Goal: Check status: Check status

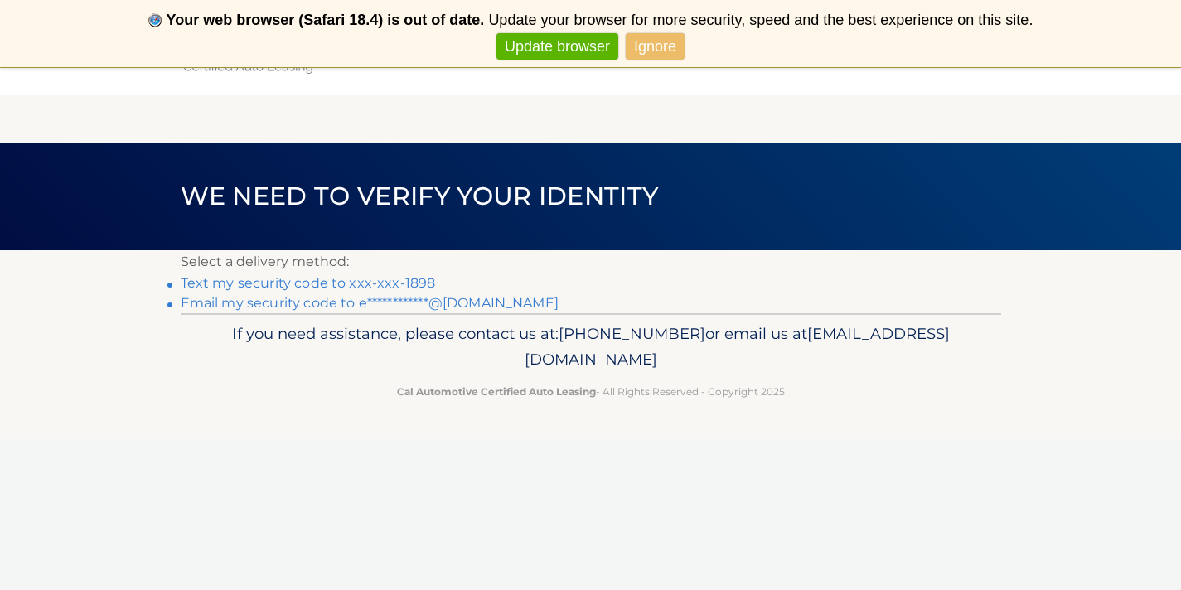
scroll to position [21, 0]
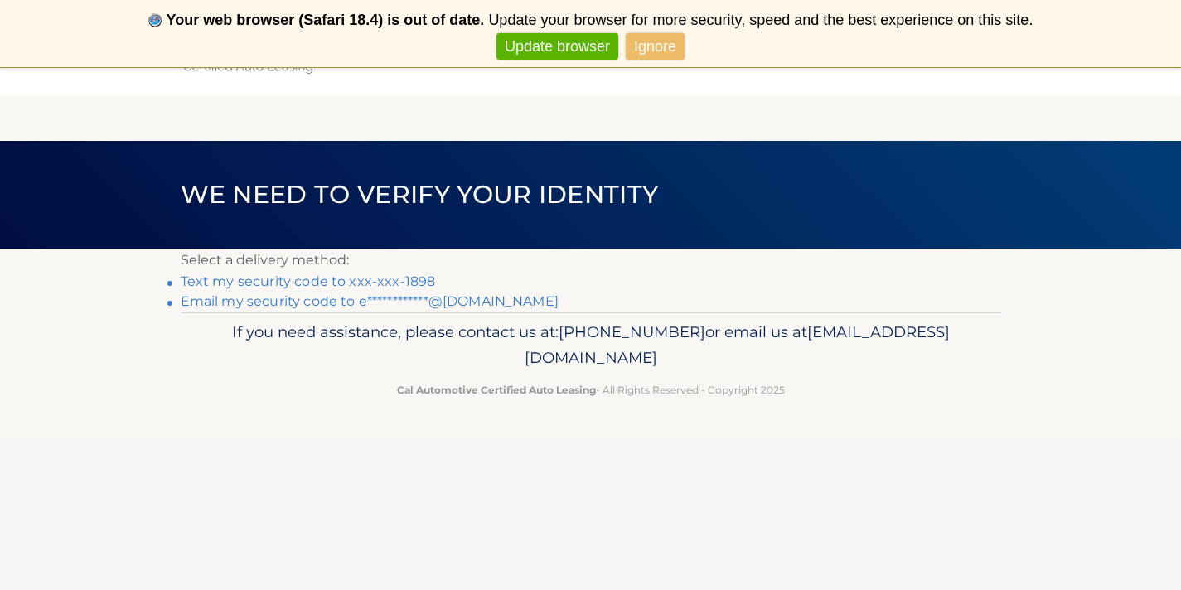
click at [395, 279] on link "Text my security code to xxx-xxx-1898" at bounding box center [308, 282] width 255 height 16
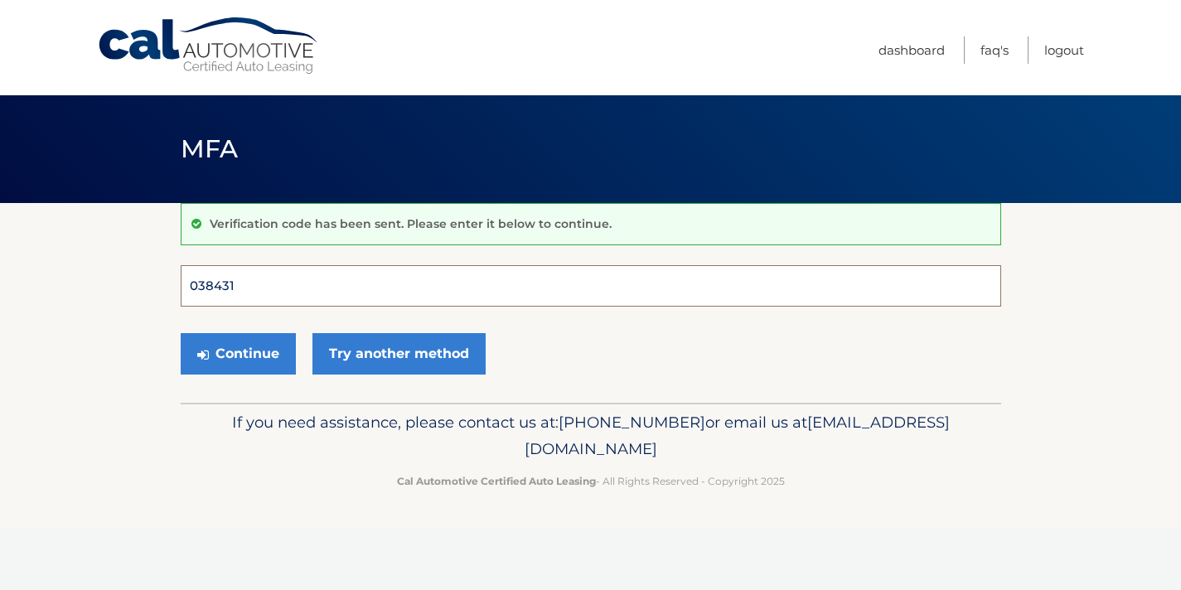
type input "038431"
click at [237, 353] on button "Continue" at bounding box center [238, 353] width 115 height 41
click at [263, 352] on button "Continue" at bounding box center [238, 353] width 115 height 41
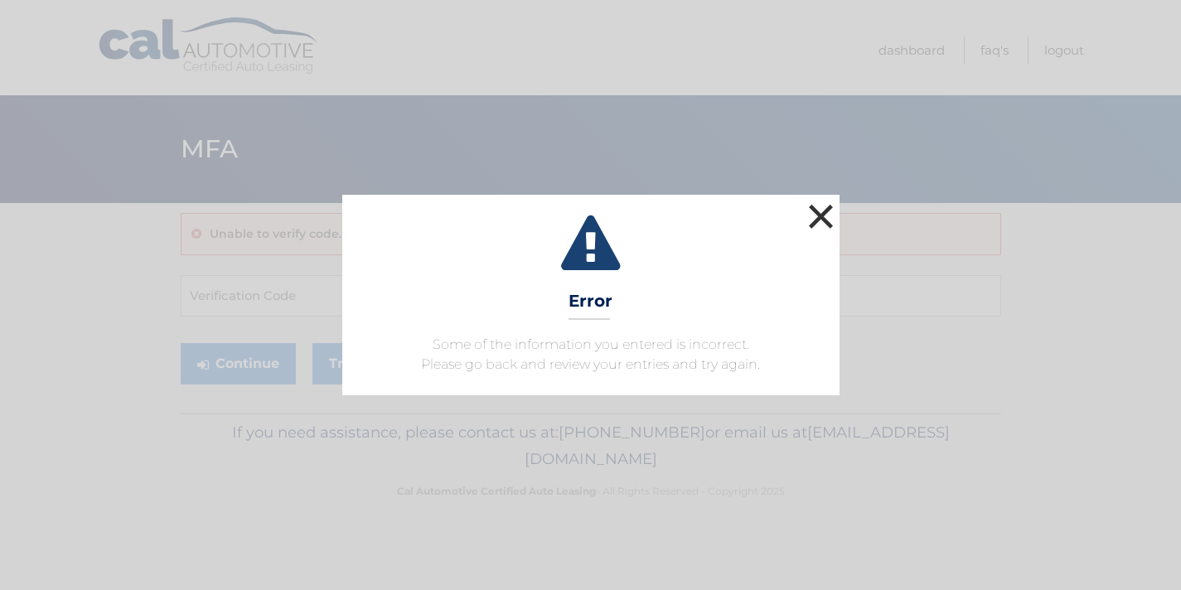
click at [827, 221] on button "×" at bounding box center [821, 216] width 33 height 33
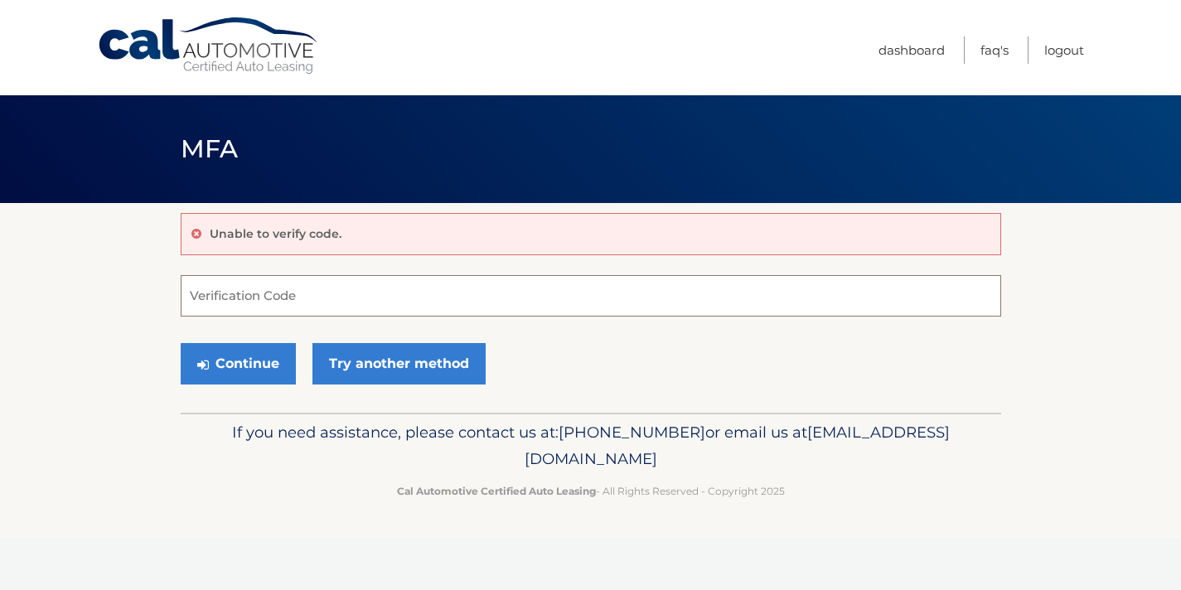
click at [739, 296] on input "Verification Code" at bounding box center [591, 295] width 821 height 41
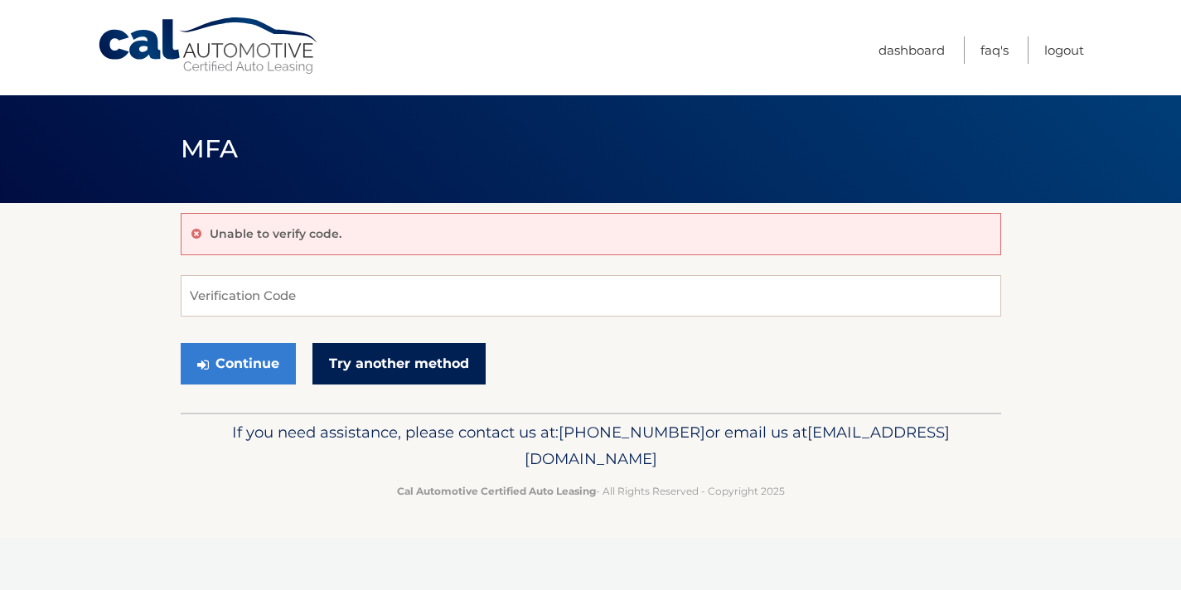
click at [429, 358] on link "Try another method" at bounding box center [399, 363] width 173 height 41
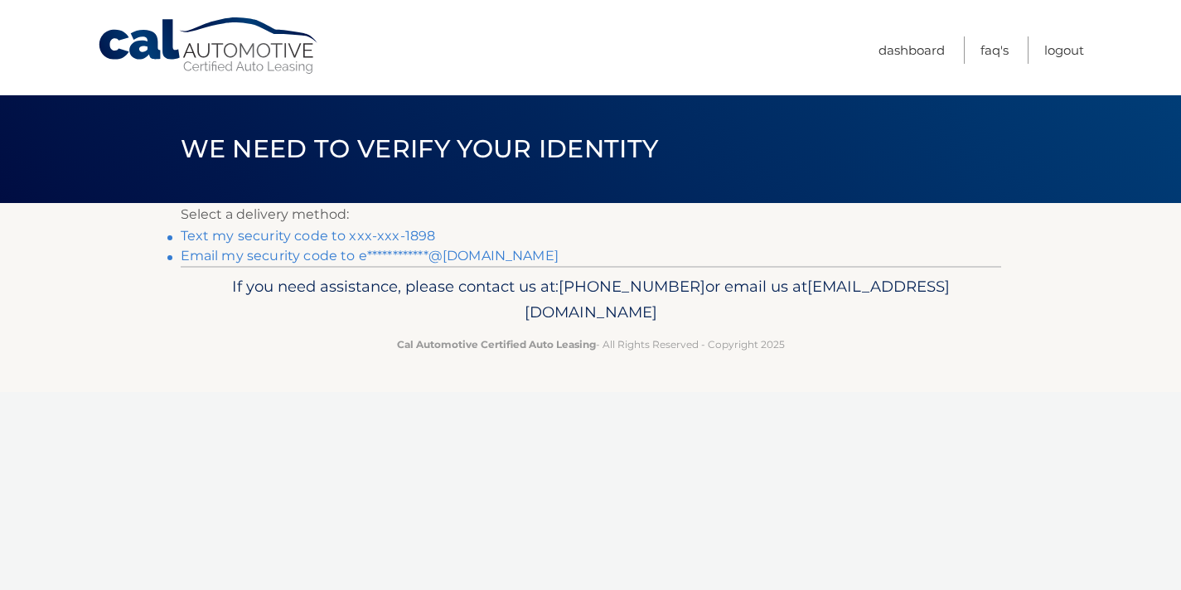
click at [323, 236] on link "Text my security code to xxx-xxx-1898" at bounding box center [308, 236] width 255 height 16
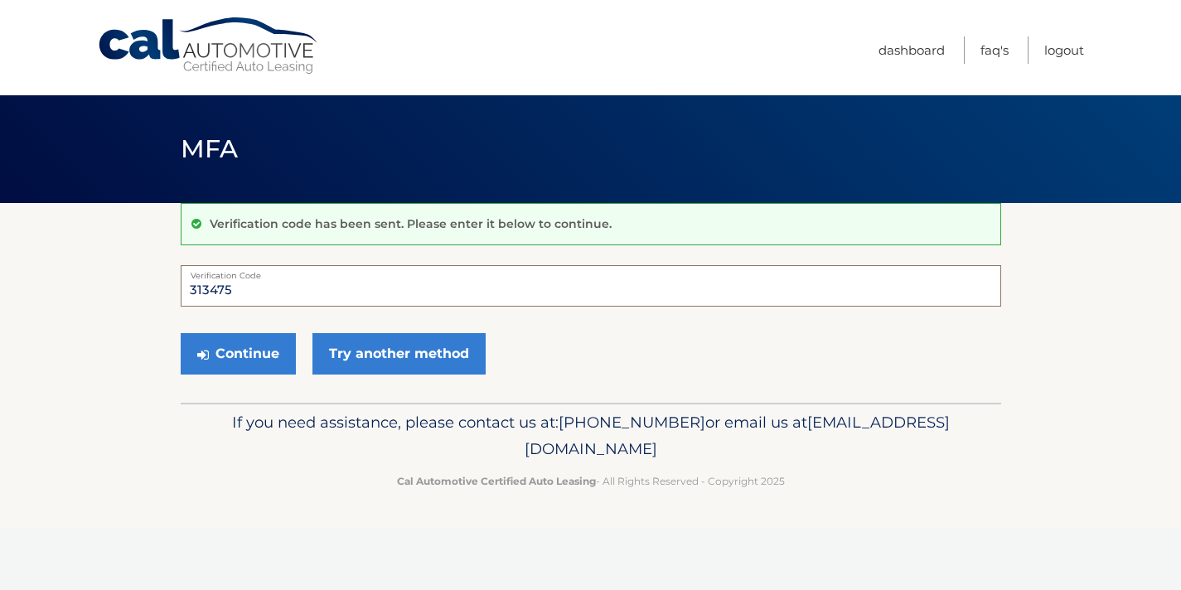
type input "313475"
click at [237, 353] on button "Continue" at bounding box center [238, 353] width 115 height 41
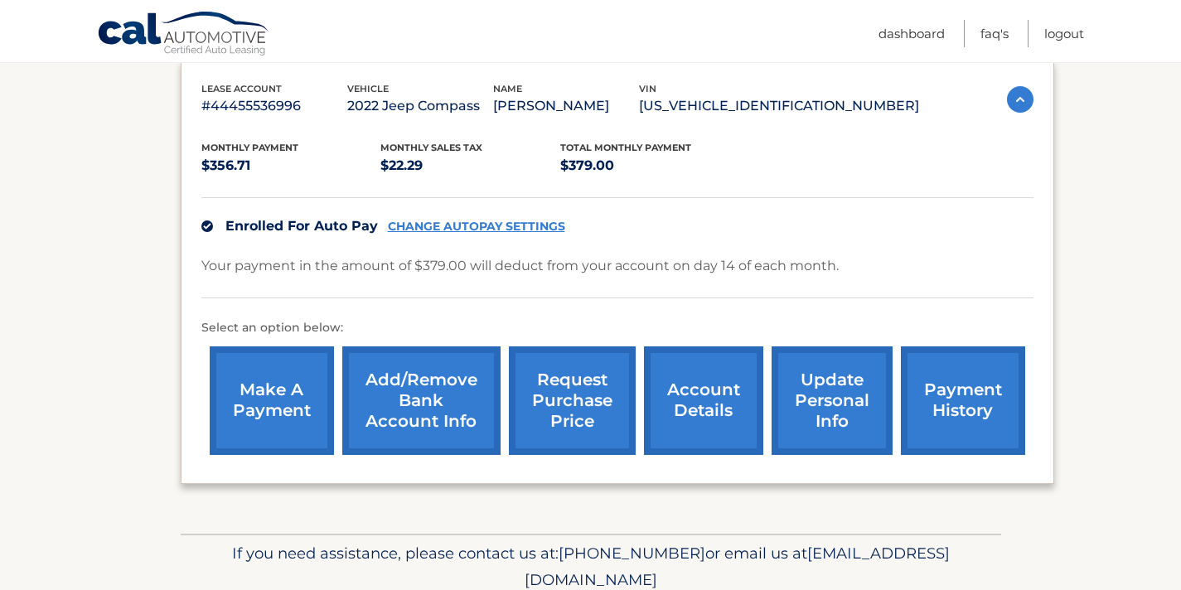
scroll to position [281, 0]
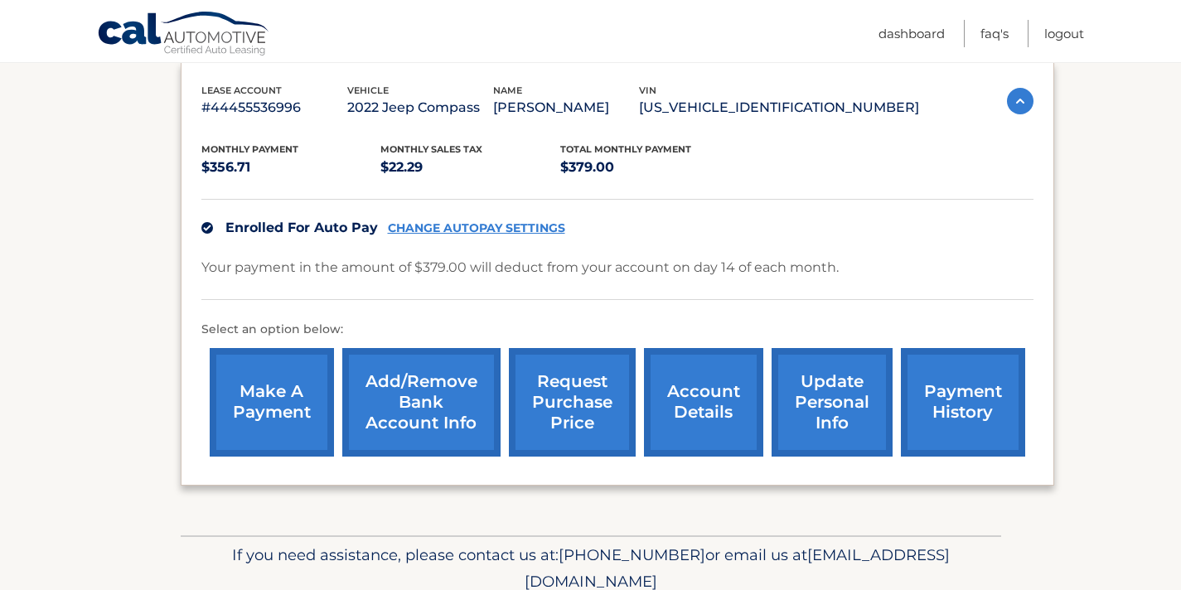
click at [570, 422] on link "request purchase price" at bounding box center [572, 402] width 127 height 109
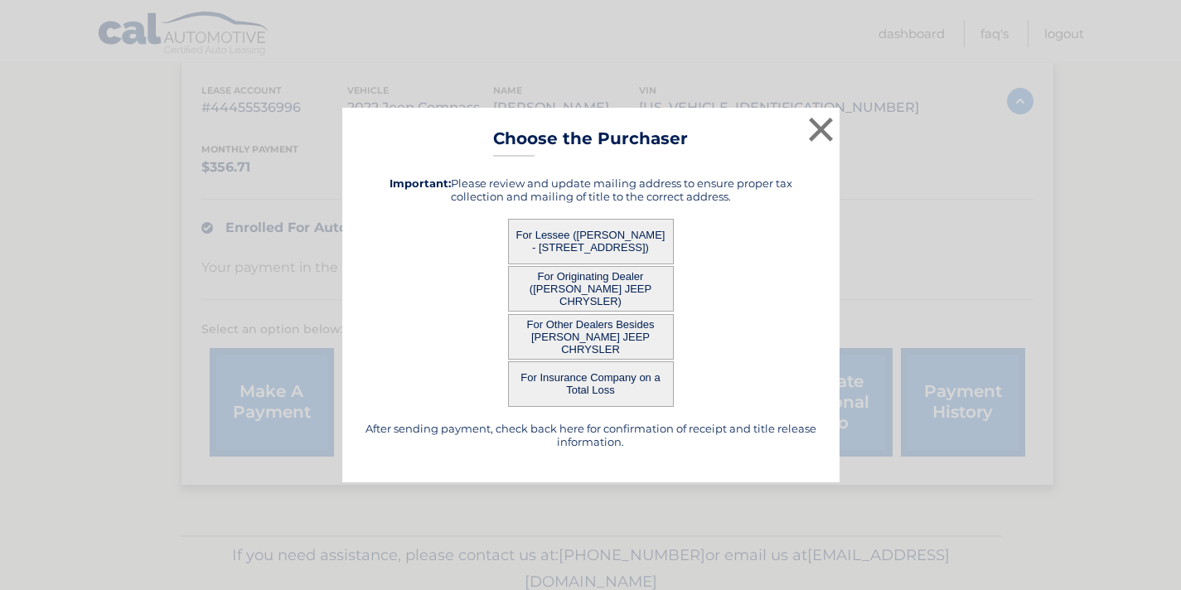
click at [601, 232] on button "For Lessee (ERICA ORTHMANN - 189 FOREST ST, , MELROSE, ma 02176)" at bounding box center [591, 242] width 166 height 46
click at [636, 240] on button "For Lessee (ERICA ORTHMANN - 189 FOREST ST, , MELROSE, ma 02176)" at bounding box center [591, 242] width 166 height 46
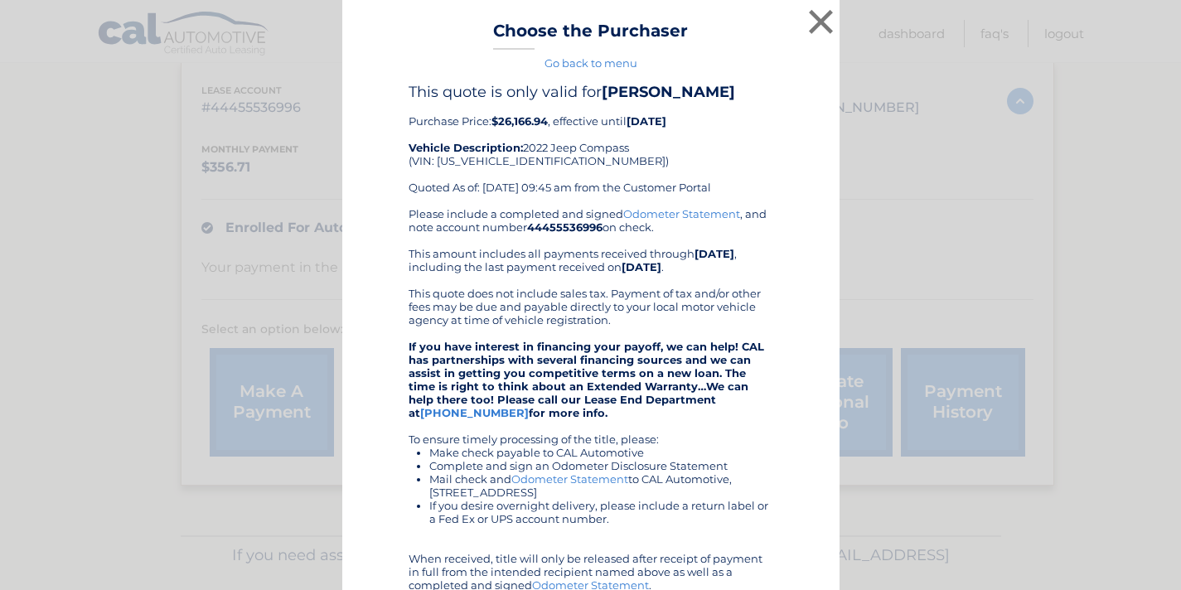
drag, startPoint x: 553, startPoint y: 123, endPoint x: 496, endPoint y: 119, distance: 57.4
click at [496, 119] on div "This quote is only valid for ERICA ORTHMANN Purchase Price: $26,166.94 , effect…" at bounding box center [591, 145] width 365 height 124
copy div "$26,166.94"
